Goal: Task Accomplishment & Management: Use online tool/utility

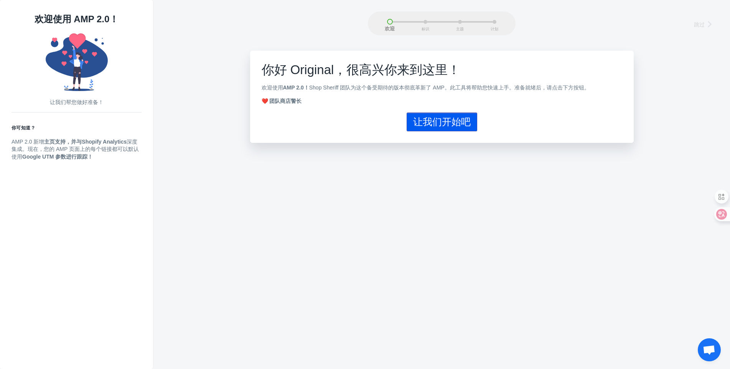
click at [436, 122] on font "让我们开始吧" at bounding box center [442, 121] width 58 height 11
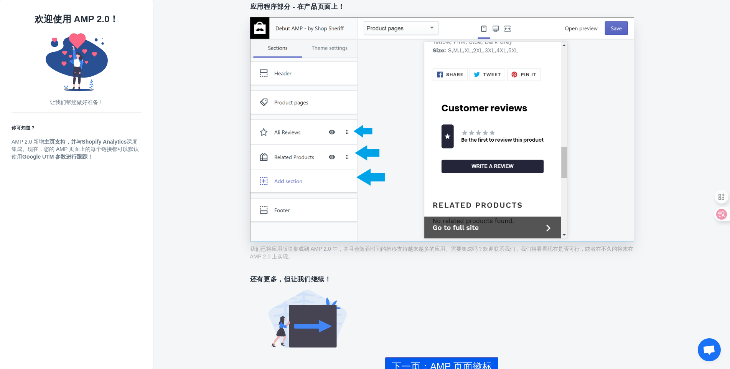
scroll to position [158, 0]
click at [0, 0] on div "原文" at bounding box center [0, 0] width 0 height 0
click at [453, 361] on font "下一页：AMP 页面徽标" at bounding box center [442, 366] width 100 height 11
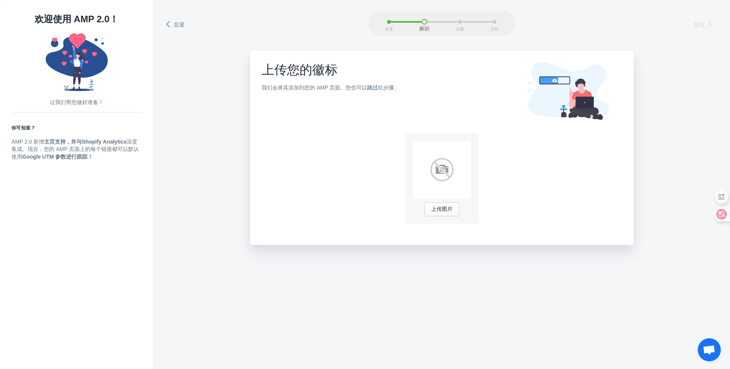
click at [369, 86] on font "跳过" at bounding box center [372, 87] width 11 height 6
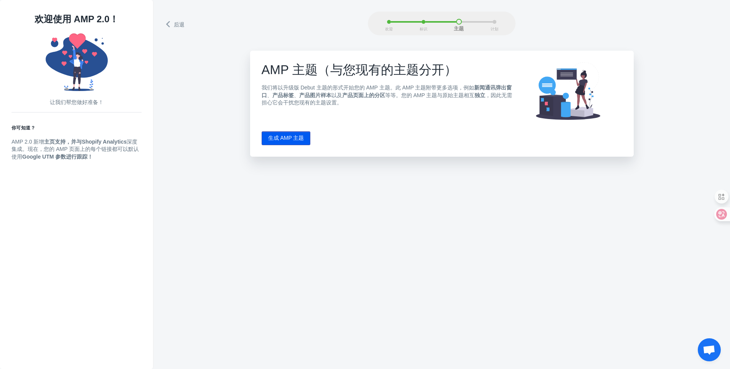
click at [288, 135] on font "生成 AMP 主题" at bounding box center [286, 138] width 36 height 6
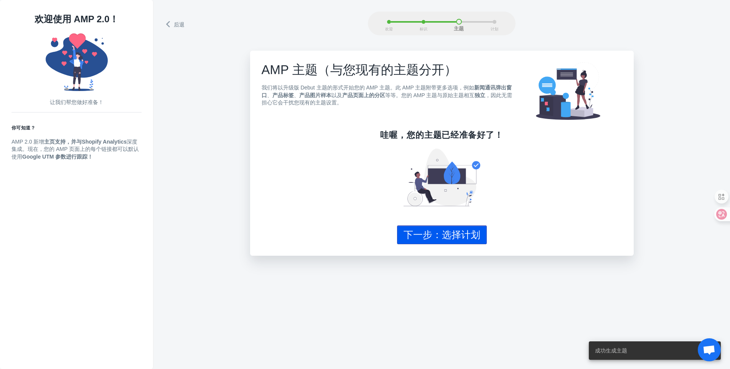
click at [451, 234] on font "下一步：选择计划" at bounding box center [442, 234] width 77 height 11
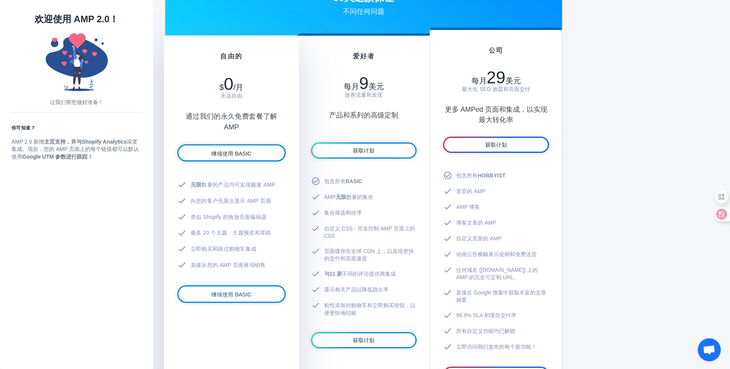
scroll to position [409, 0]
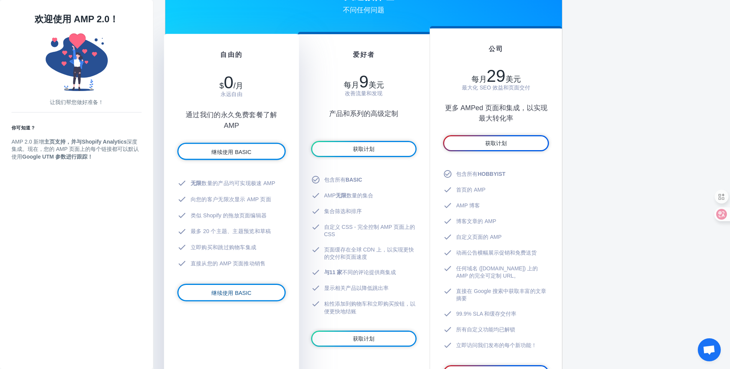
click at [221, 291] on font "继续使用 BASIC" at bounding box center [231, 292] width 40 height 6
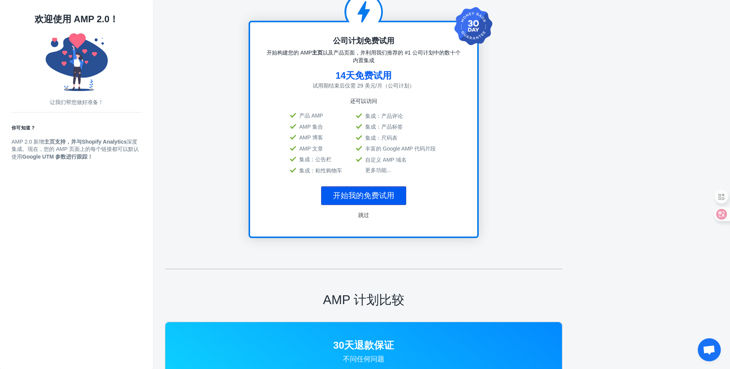
scroll to position [0, 0]
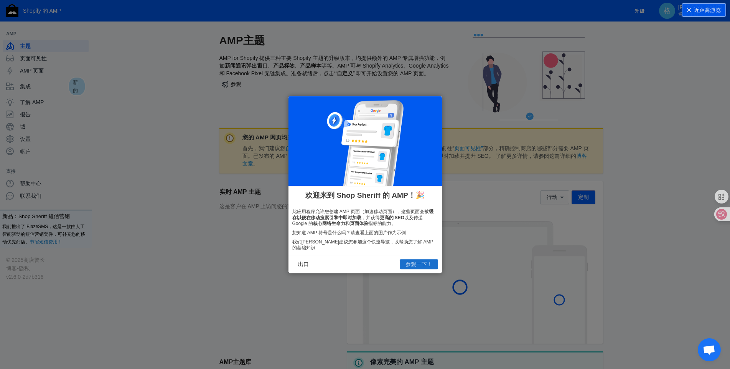
click at [416, 263] on font "参观一下！" at bounding box center [418, 264] width 27 height 6
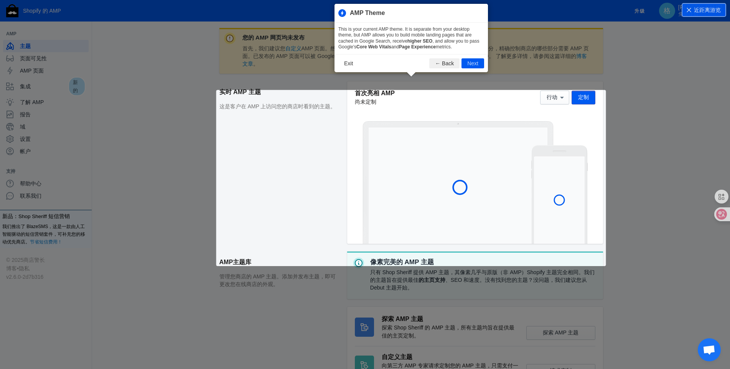
scroll to position [104, 0]
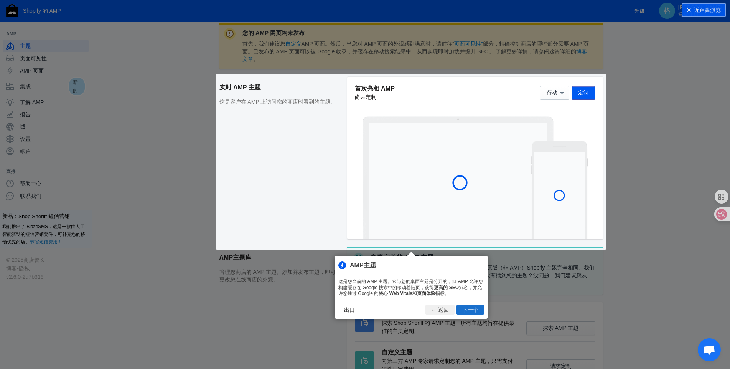
click at [457, 307] on button "下一个" at bounding box center [470, 310] width 28 height 10
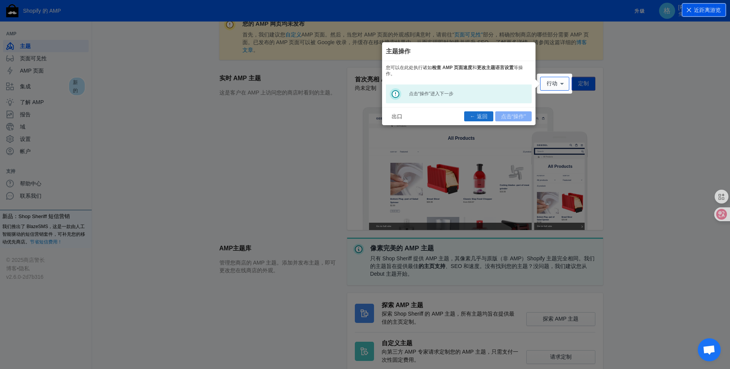
scroll to position [0, 0]
click at [499, 115] on footer "出口 ← 返回 点击“操作”" at bounding box center [458, 116] width 153 height 18
click at [553, 84] on font "行动" at bounding box center [552, 83] width 11 height 6
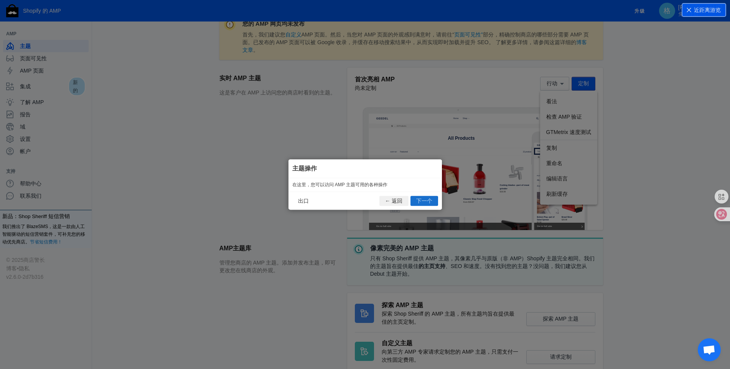
click at [420, 201] on font "下一个" at bounding box center [424, 201] width 16 height 6
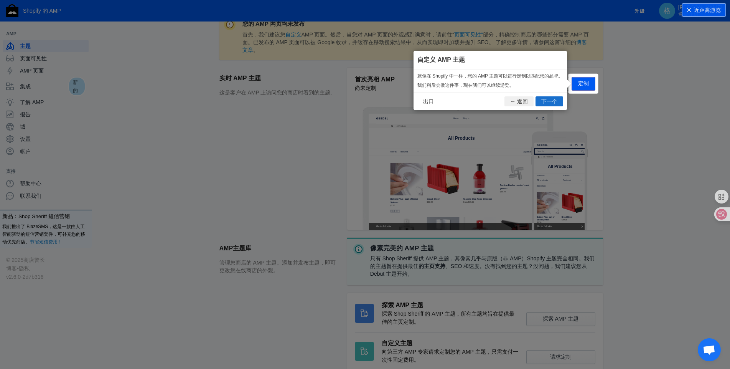
click at [545, 102] on font "下一个" at bounding box center [549, 101] width 16 height 6
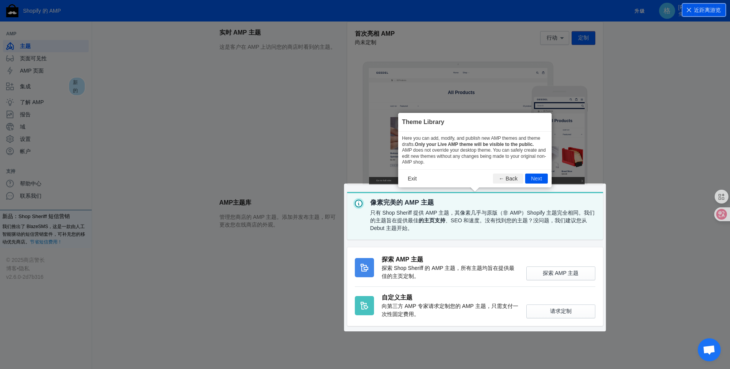
scroll to position [274, 0]
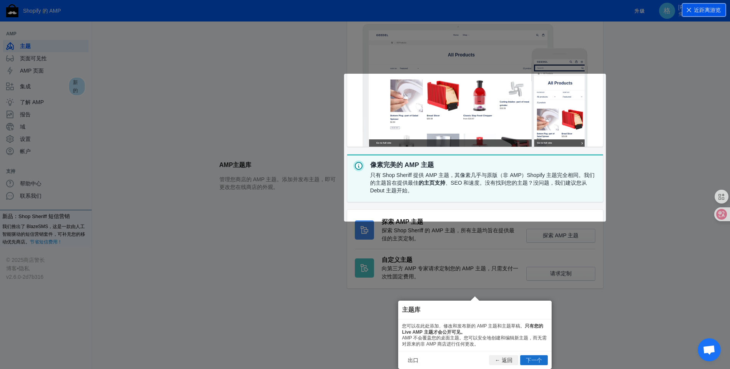
click at [539, 357] on font "下一个" at bounding box center [534, 360] width 16 height 6
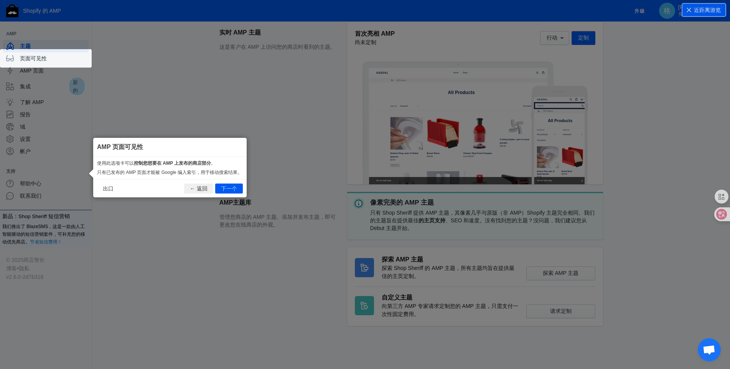
click at [226, 185] on font "下一个" at bounding box center [229, 188] width 16 height 6
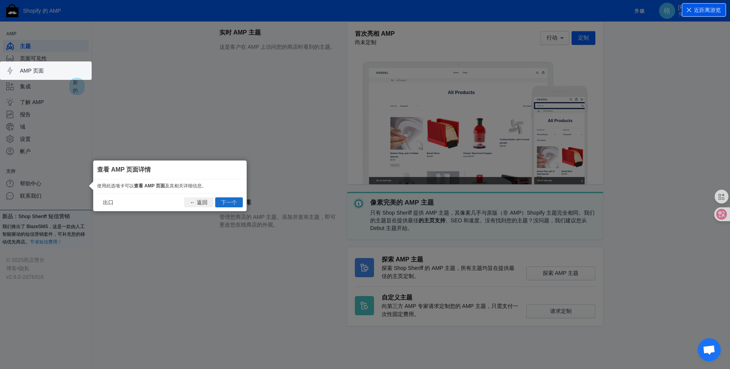
click at [226, 199] on font "下一个" at bounding box center [229, 202] width 16 height 6
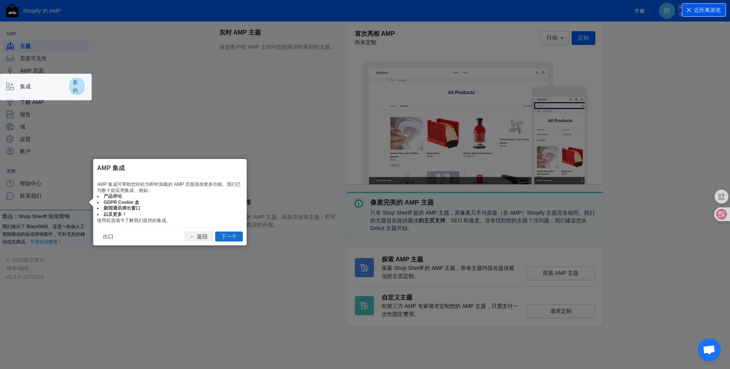
click at [232, 233] on font "下一个" at bounding box center [229, 236] width 16 height 6
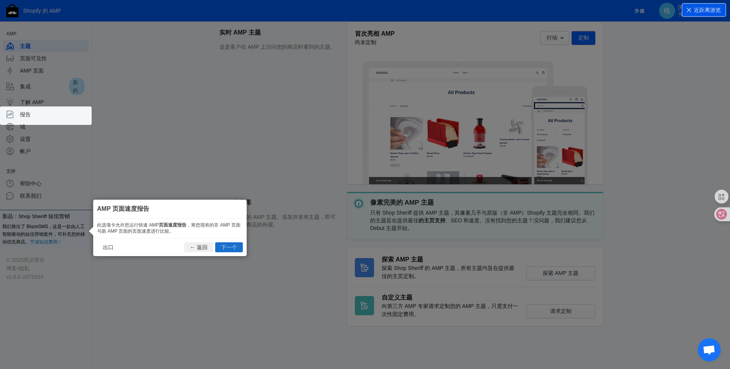
click at [229, 244] on font "下一个" at bounding box center [229, 247] width 16 height 6
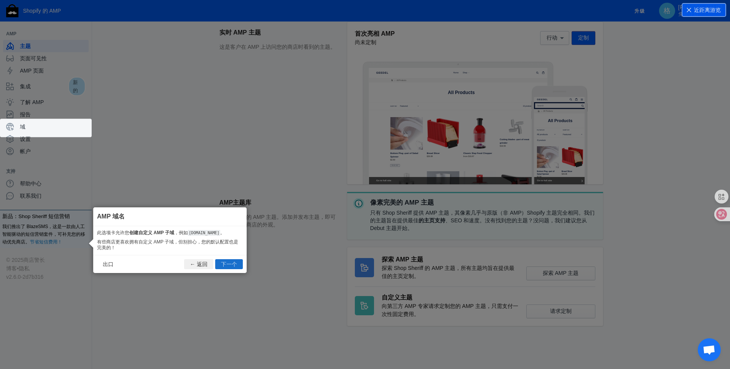
click at [229, 261] on font "下一个" at bounding box center [229, 264] width 16 height 6
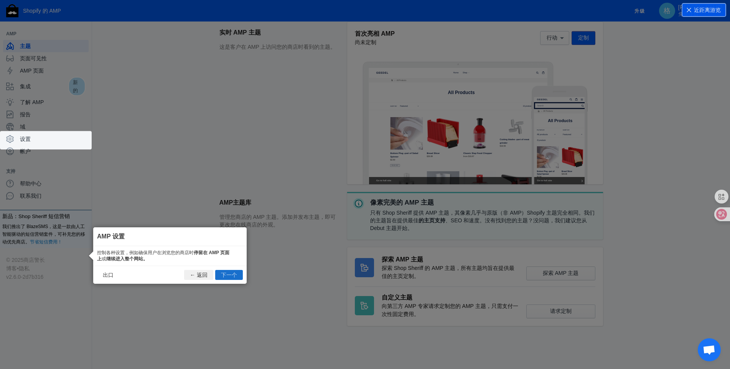
click at [230, 272] on font "下一个" at bounding box center [229, 275] width 16 height 6
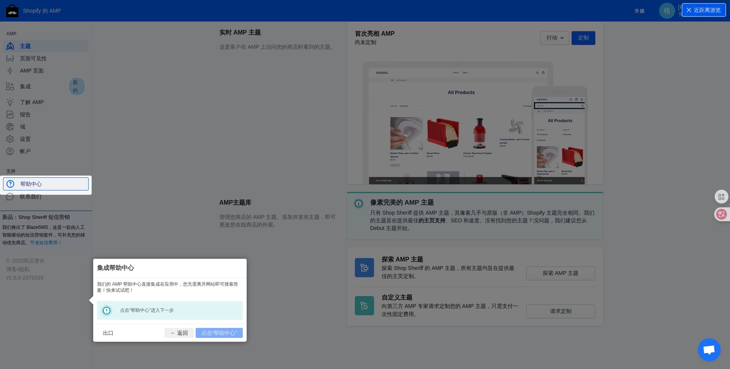
click at [48, 185] on span "帮助中心" at bounding box center [52, 184] width 65 height 8
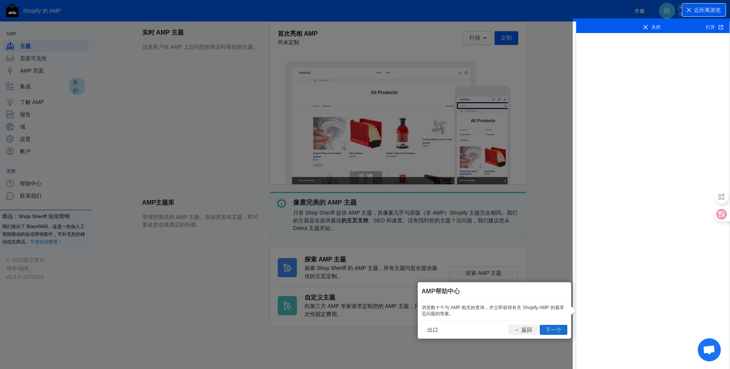
click at [546, 326] on font "下一个" at bounding box center [553, 329] width 16 height 6
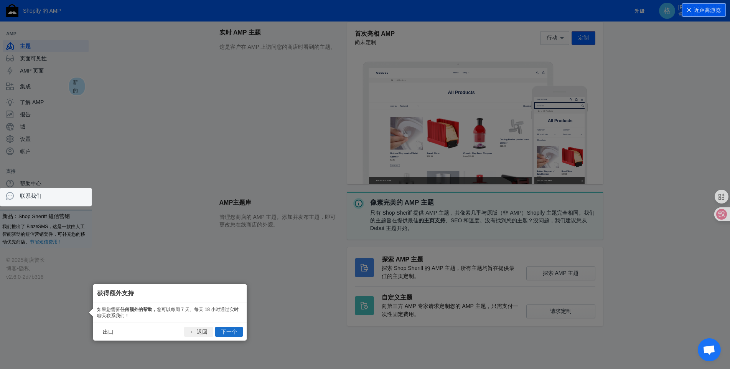
click at [226, 328] on font "下一个" at bounding box center [229, 331] width 16 height 6
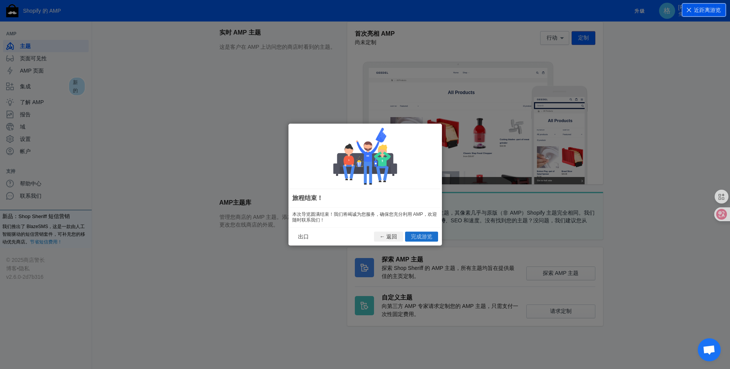
click at [422, 236] on font "完成游览" at bounding box center [421, 236] width 21 height 6
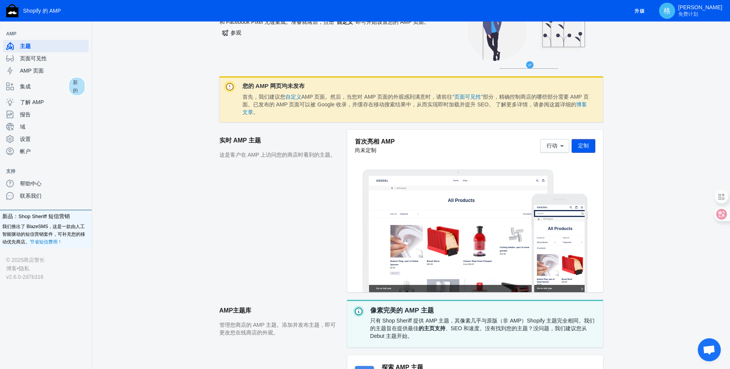
scroll to position [0, 0]
